Goal: Task Accomplishment & Management: Check status

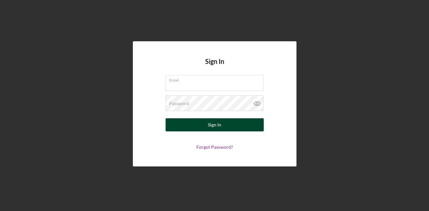
type input "[EMAIL_ADDRESS][DOMAIN_NAME]"
click at [216, 125] on div "Sign In" at bounding box center [214, 124] width 13 height 13
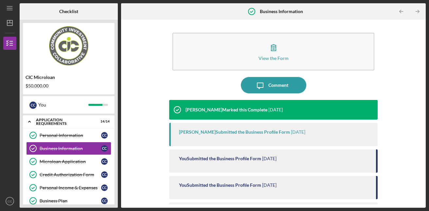
click at [422, 198] on div "View the Form Form Icon/Message Comment [PERSON_NAME] Marked this Complete [DAT…" at bounding box center [273, 114] width 305 height 188
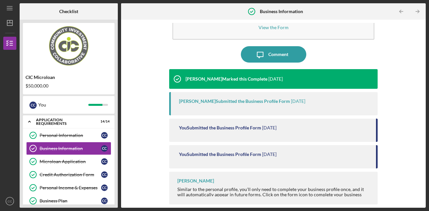
click at [114, 194] on div "CIC Microloan $50,000.00 C C You Icon/Expander APPLICATION REQUIREMENTS 14 / 14…" at bounding box center [69, 114] width 98 height 188
click at [50, 126] on div "Icon/Expander APPLICATION REQUIREMENTS 14 / 14" at bounding box center [69, 121] width 92 height 13
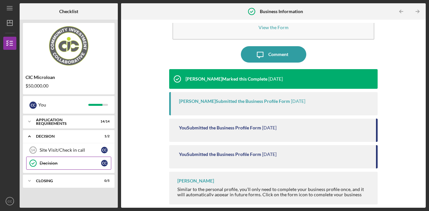
click at [44, 160] on link "Decision Decision C C" at bounding box center [68, 162] width 85 height 13
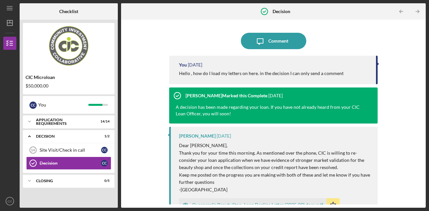
scroll to position [86, 0]
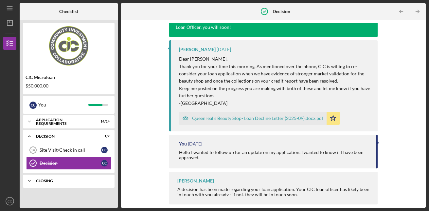
click at [50, 180] on div "CLOSING" at bounding box center [71, 181] width 70 height 4
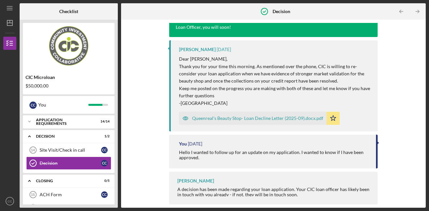
click at [115, 192] on div "CIC Microloan $50,000.00 C C You Icon/Expander APPLICATION REQUIREMENTS 14 / 14…" at bounding box center [69, 114] width 98 height 188
click at [12, 44] on icon "button" at bounding box center [10, 43] width 16 height 16
